Goal: Task Accomplishment & Management: Use online tool/utility

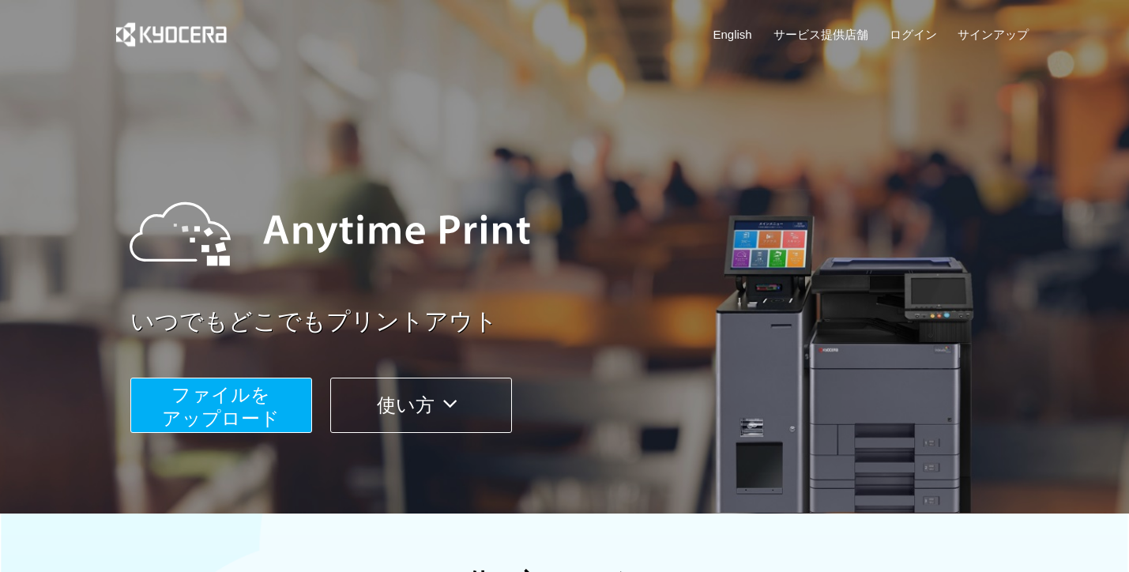
click at [231, 401] on span "ファイルを ​​アップロード" at bounding box center [221, 406] width 118 height 45
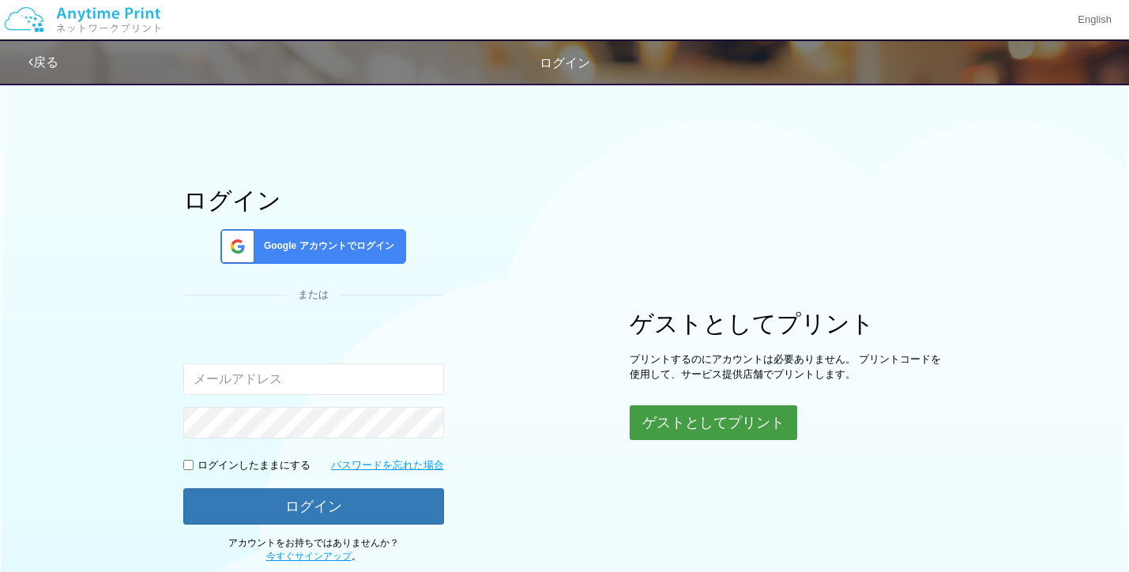
click at [691, 432] on button "ゲストとしてプリント" at bounding box center [714, 422] width 168 height 35
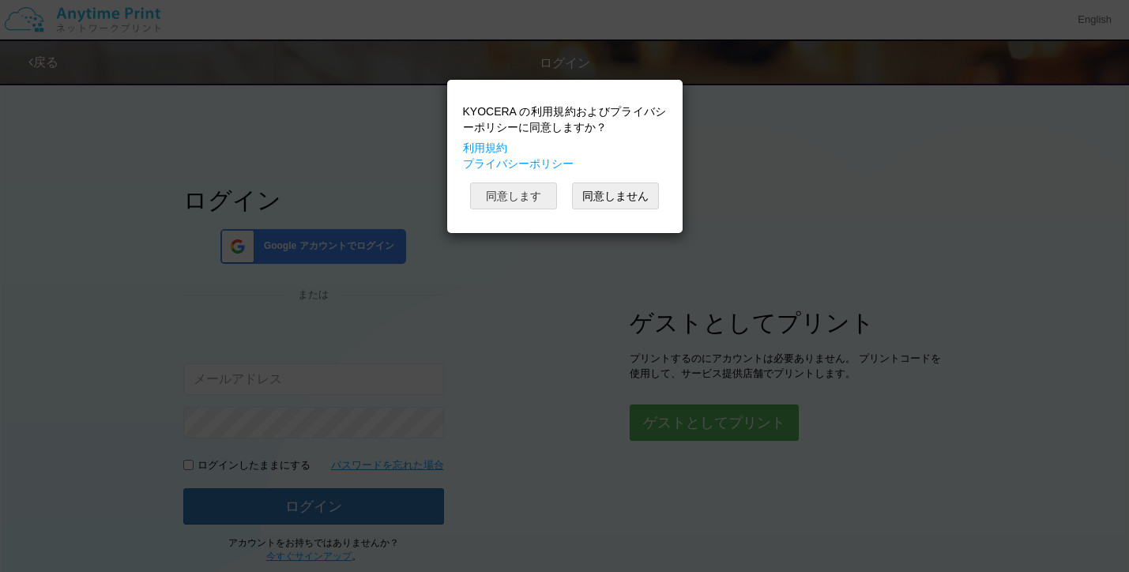
click at [515, 194] on button "同意します" at bounding box center [513, 196] width 87 height 27
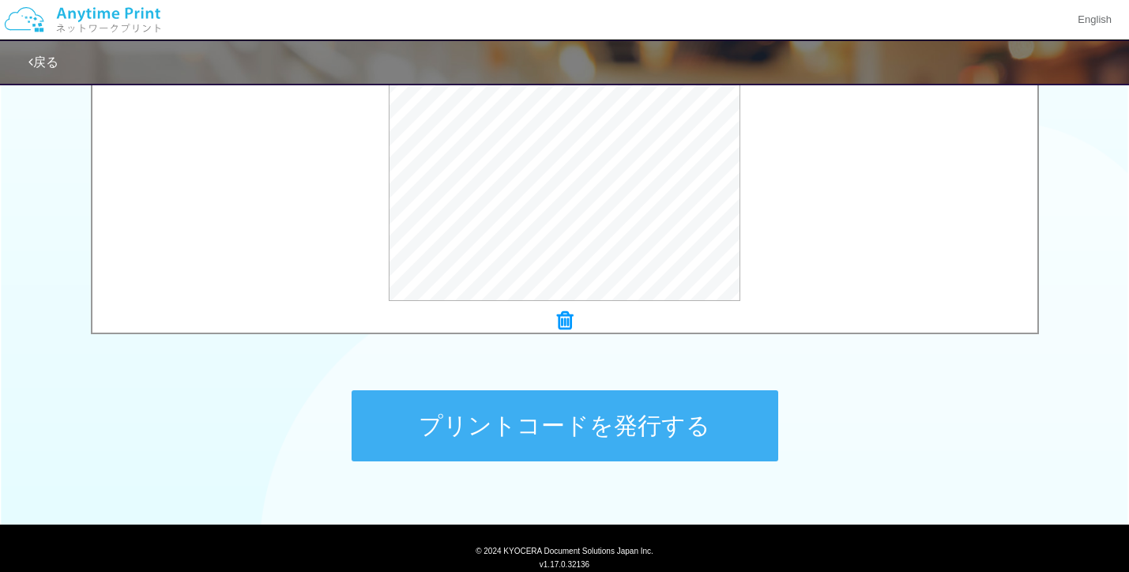
scroll to position [630, 0]
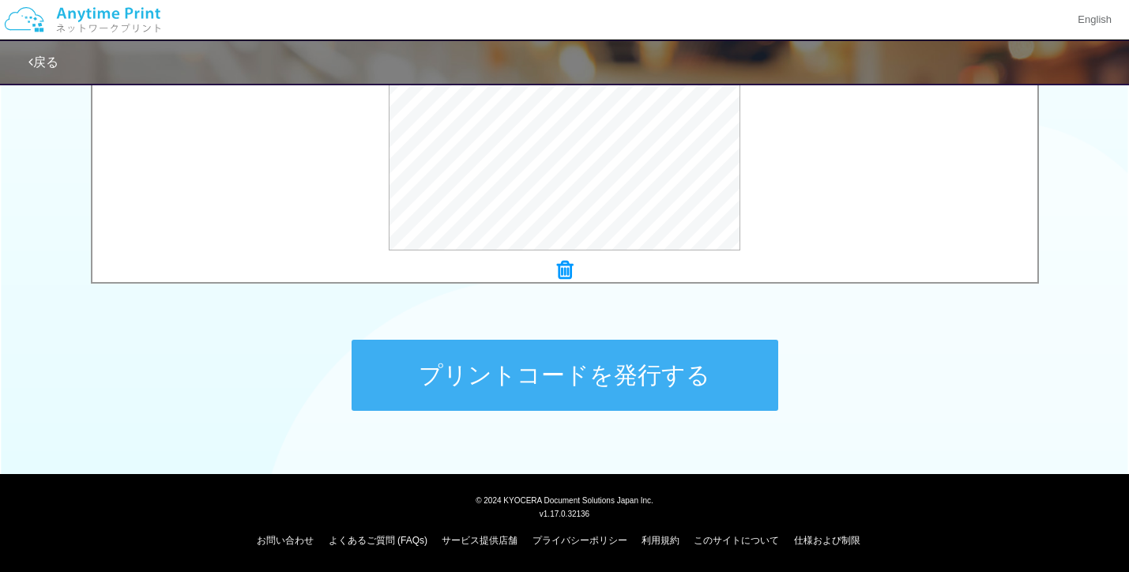
click at [582, 363] on button "プリントコードを発行する" at bounding box center [565, 375] width 427 height 71
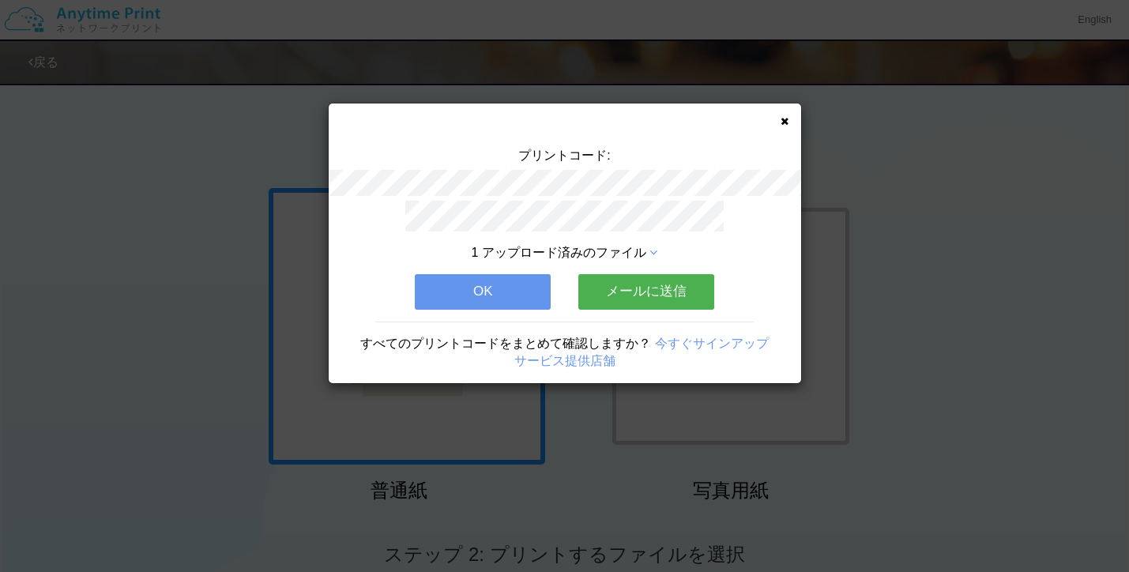
click at [781, 126] on icon at bounding box center [785, 121] width 8 height 10
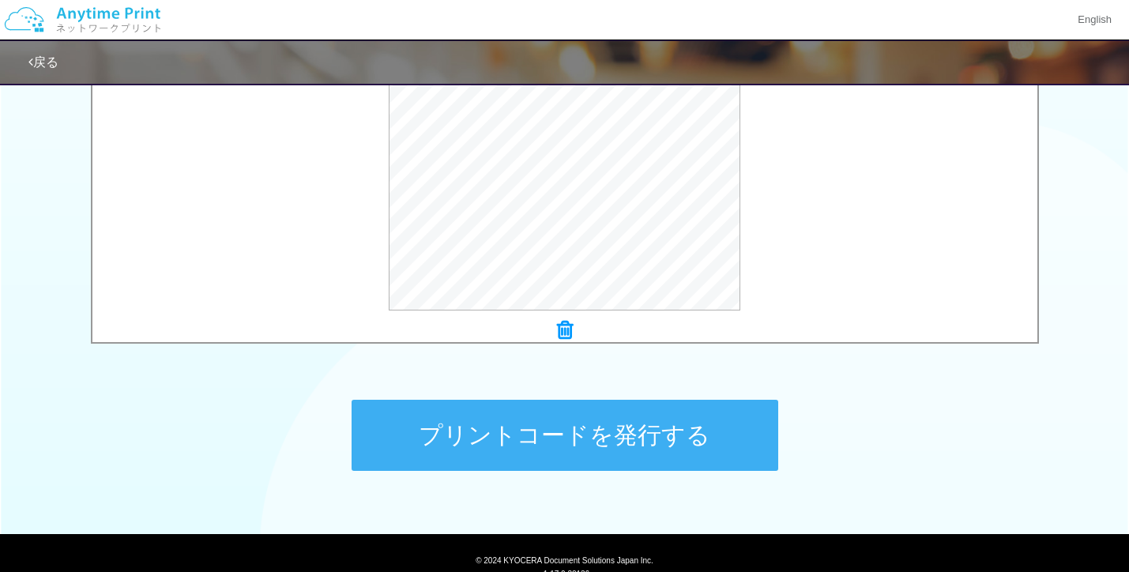
scroll to position [630, 0]
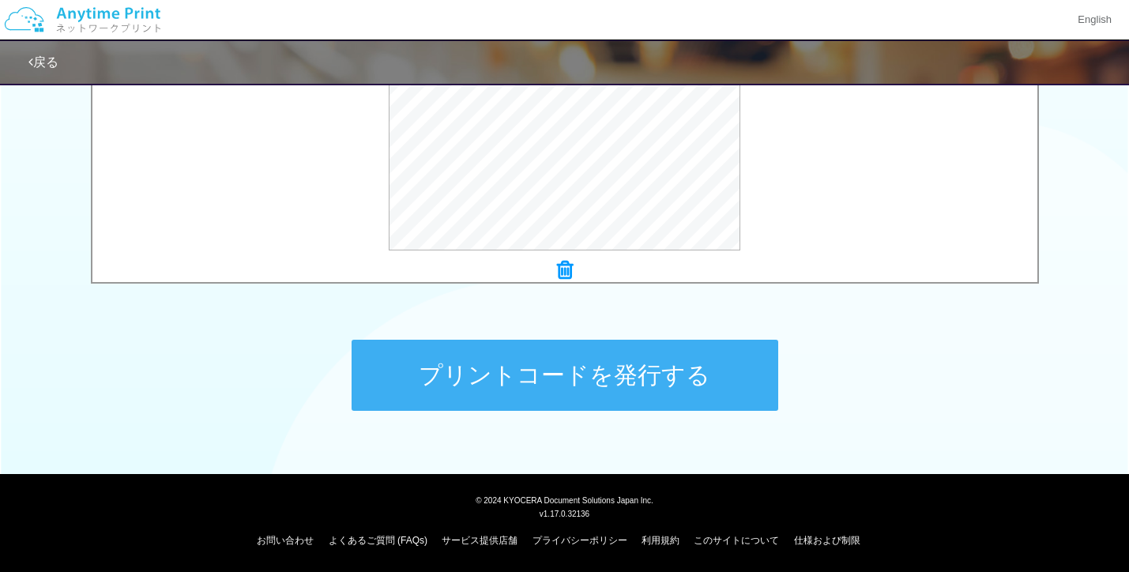
click at [588, 378] on button "プリントコードを発行する" at bounding box center [565, 375] width 427 height 71
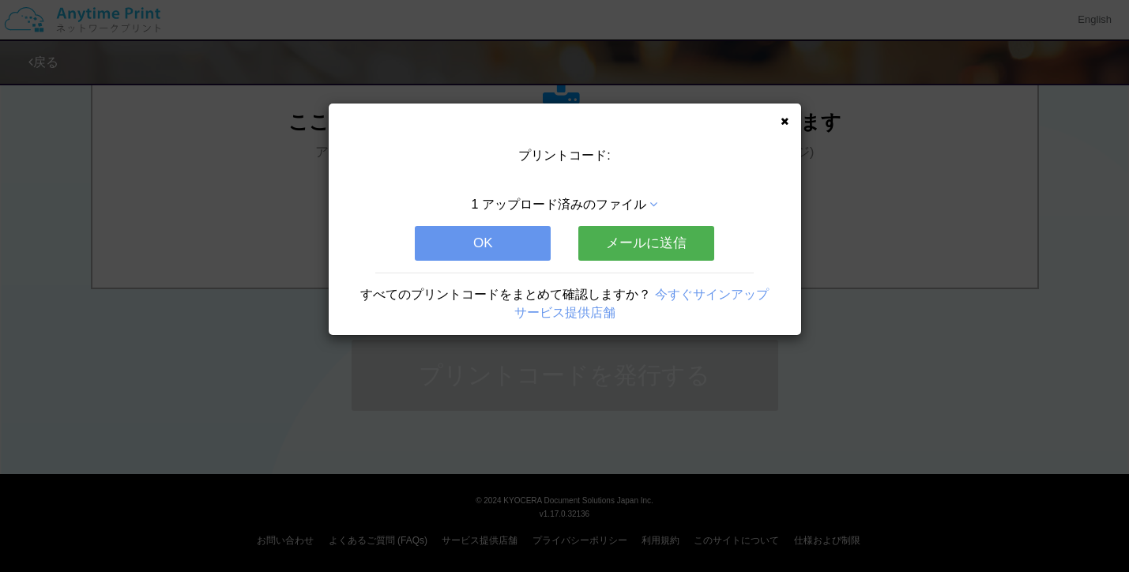
scroll to position [0, 0]
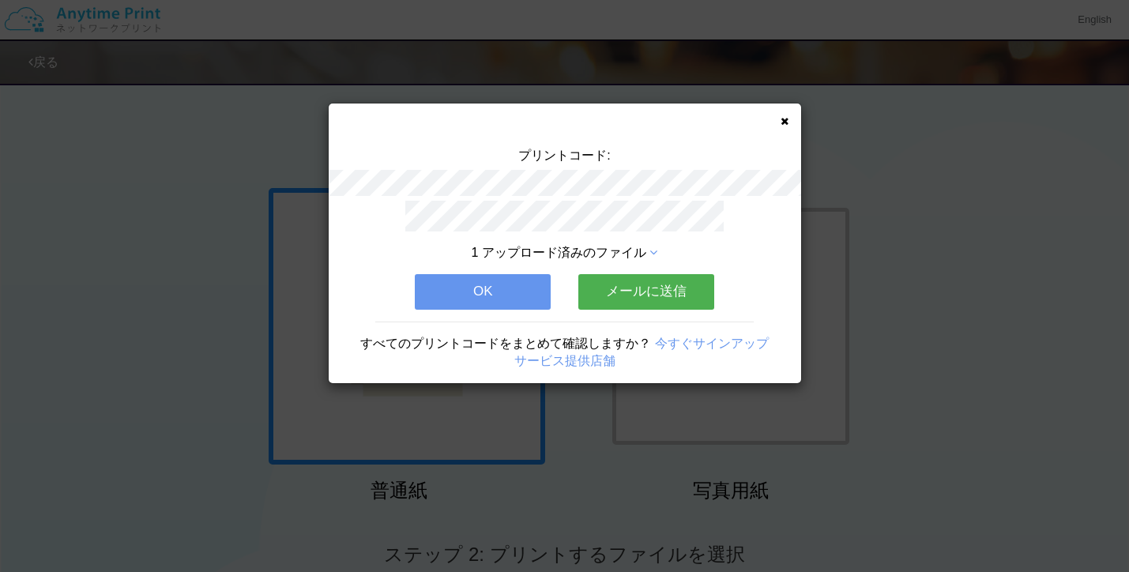
click at [782, 112] on div "プリントコード: 1 アップロード済みのファイル OK メールに送信 すべてのプリントコードをまとめて確認しますか？ 今すぐサインアップ サービス提供店舗" at bounding box center [565, 244] width 473 height 280
click at [784, 122] on icon at bounding box center [785, 121] width 8 height 10
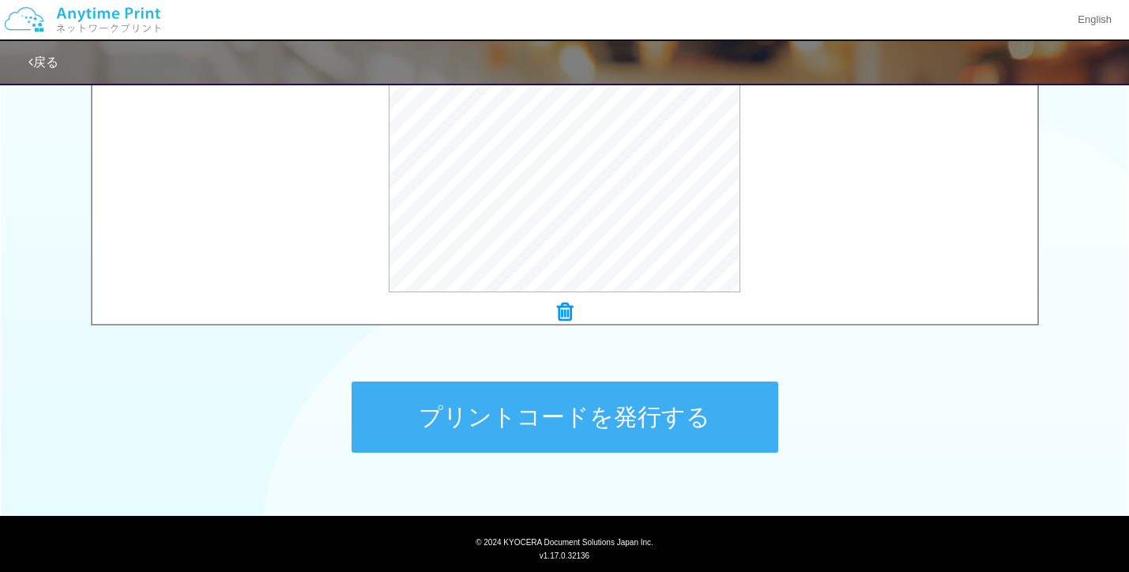
scroll to position [630, 0]
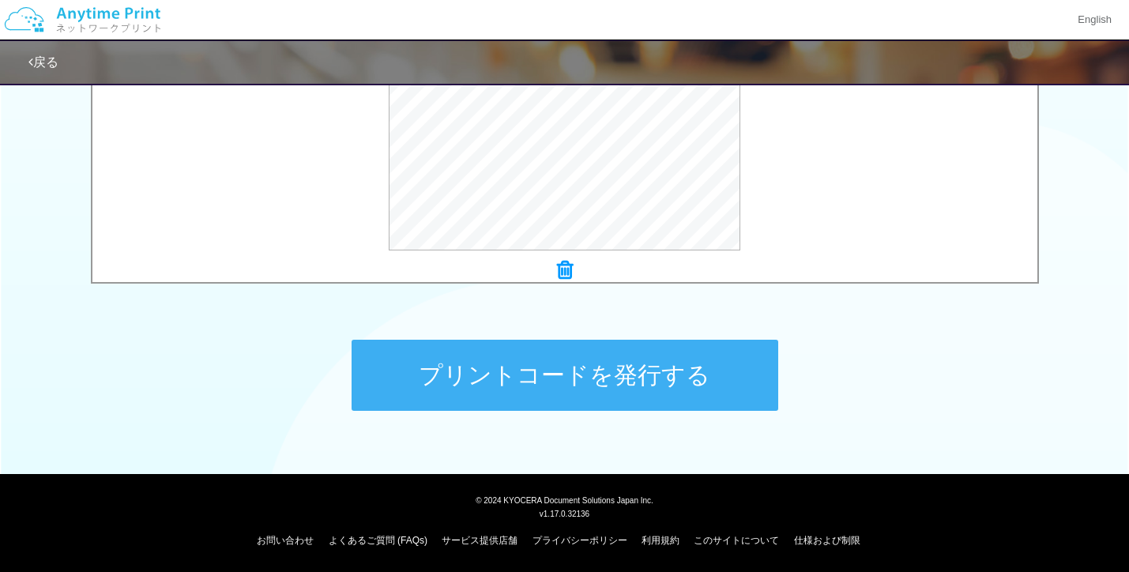
click at [567, 375] on button "プリントコードを発行する" at bounding box center [565, 375] width 427 height 71
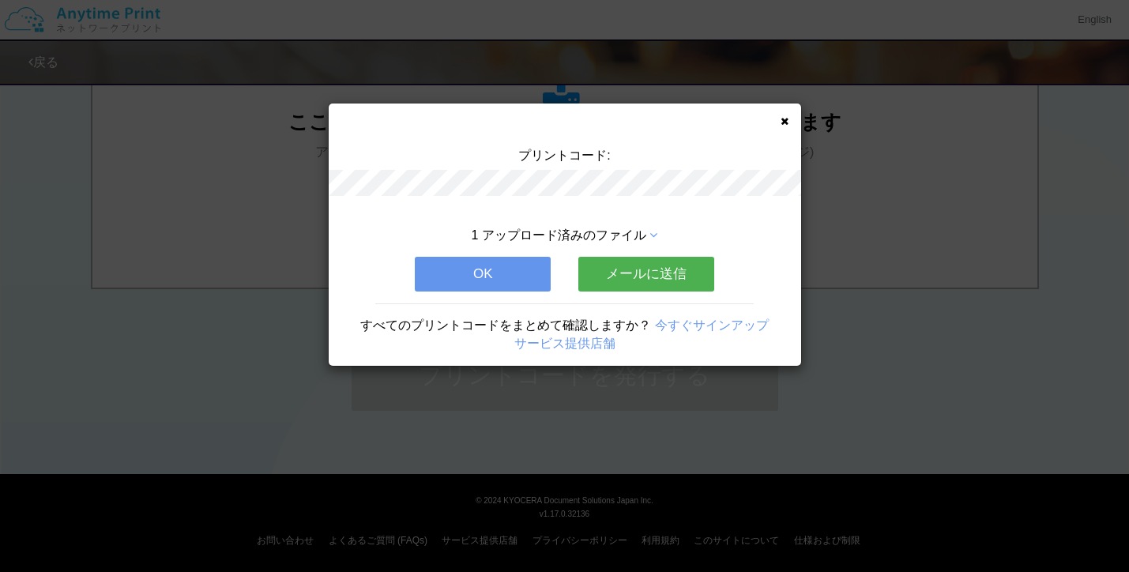
scroll to position [0, 0]
